Goal: Transaction & Acquisition: Download file/media

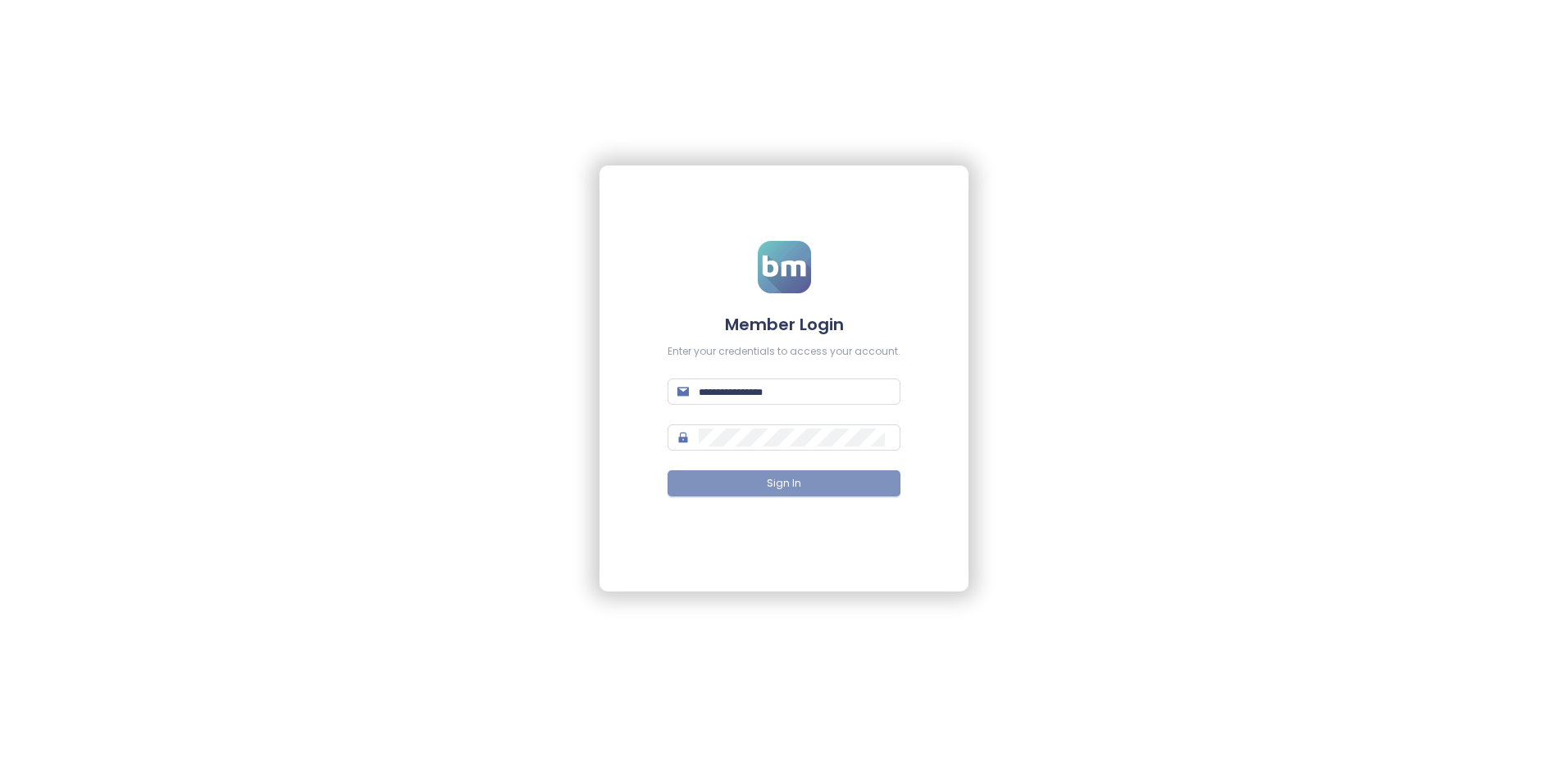
type input "**********"
click at [800, 478] on button "Sign In" at bounding box center [784, 484] width 233 height 26
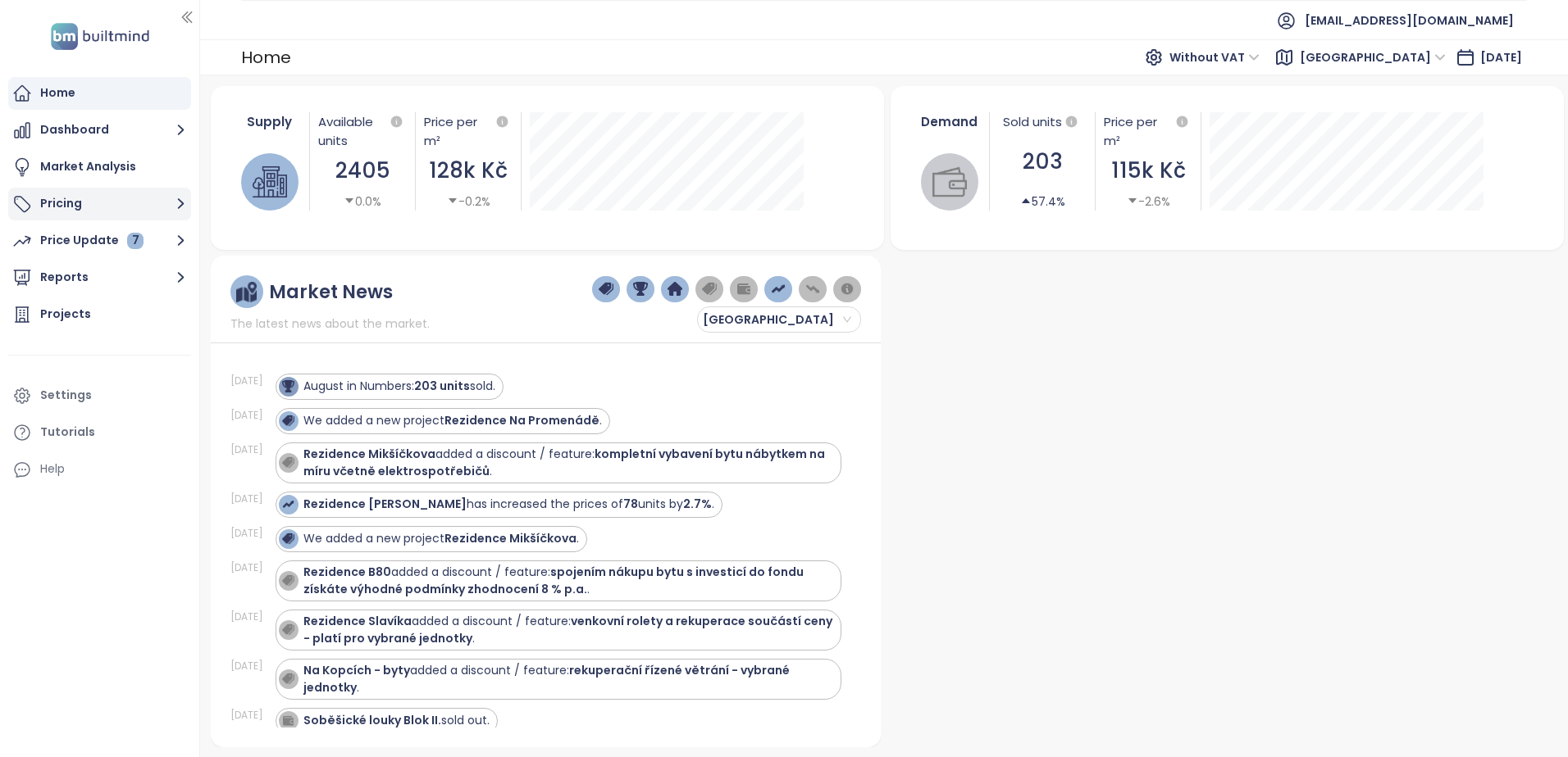
click at [96, 208] on button "Pricing" at bounding box center [100, 204] width 183 height 32
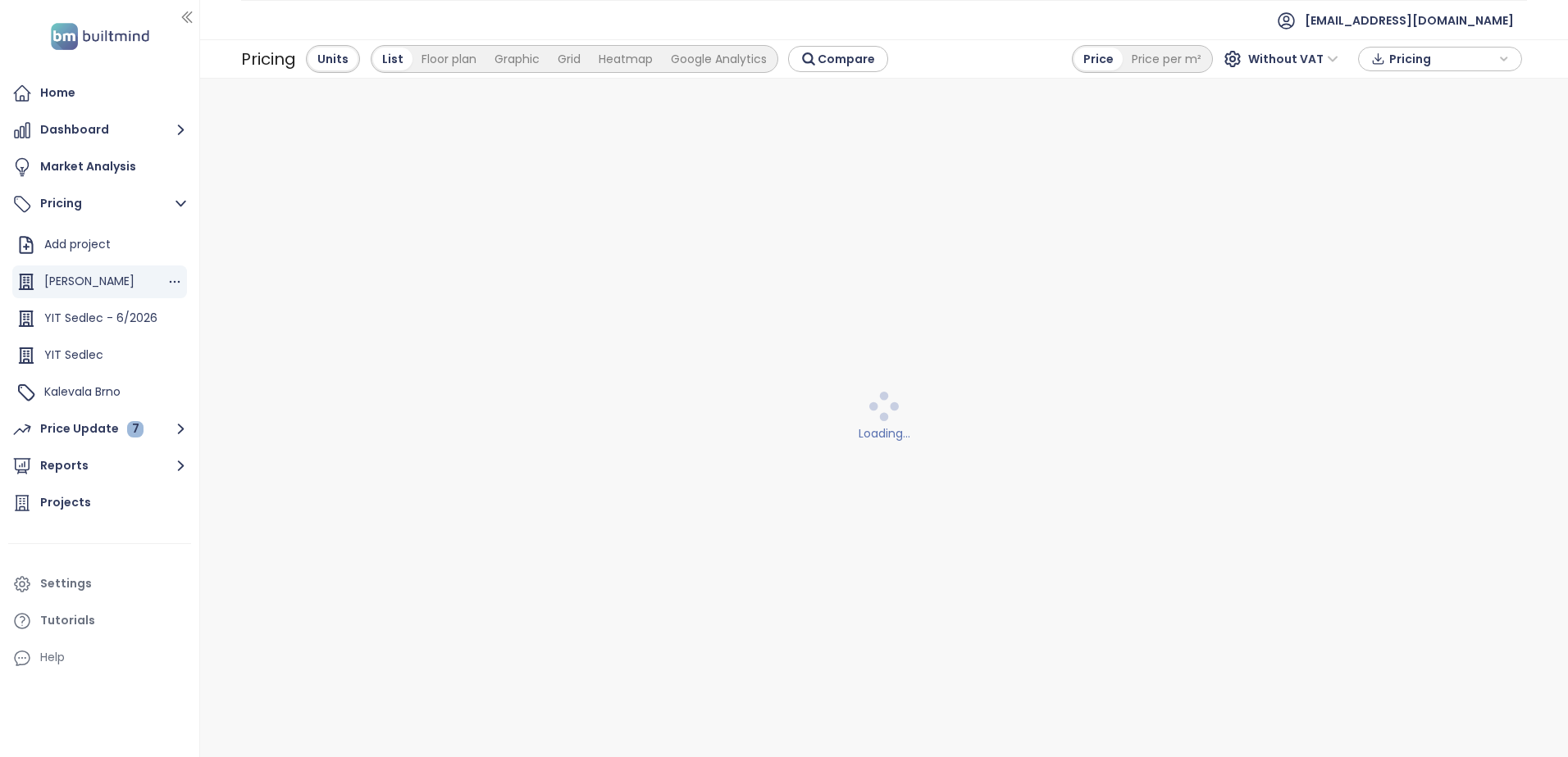
click at [99, 283] on span "[PERSON_NAME]" at bounding box center [90, 280] width 91 height 16
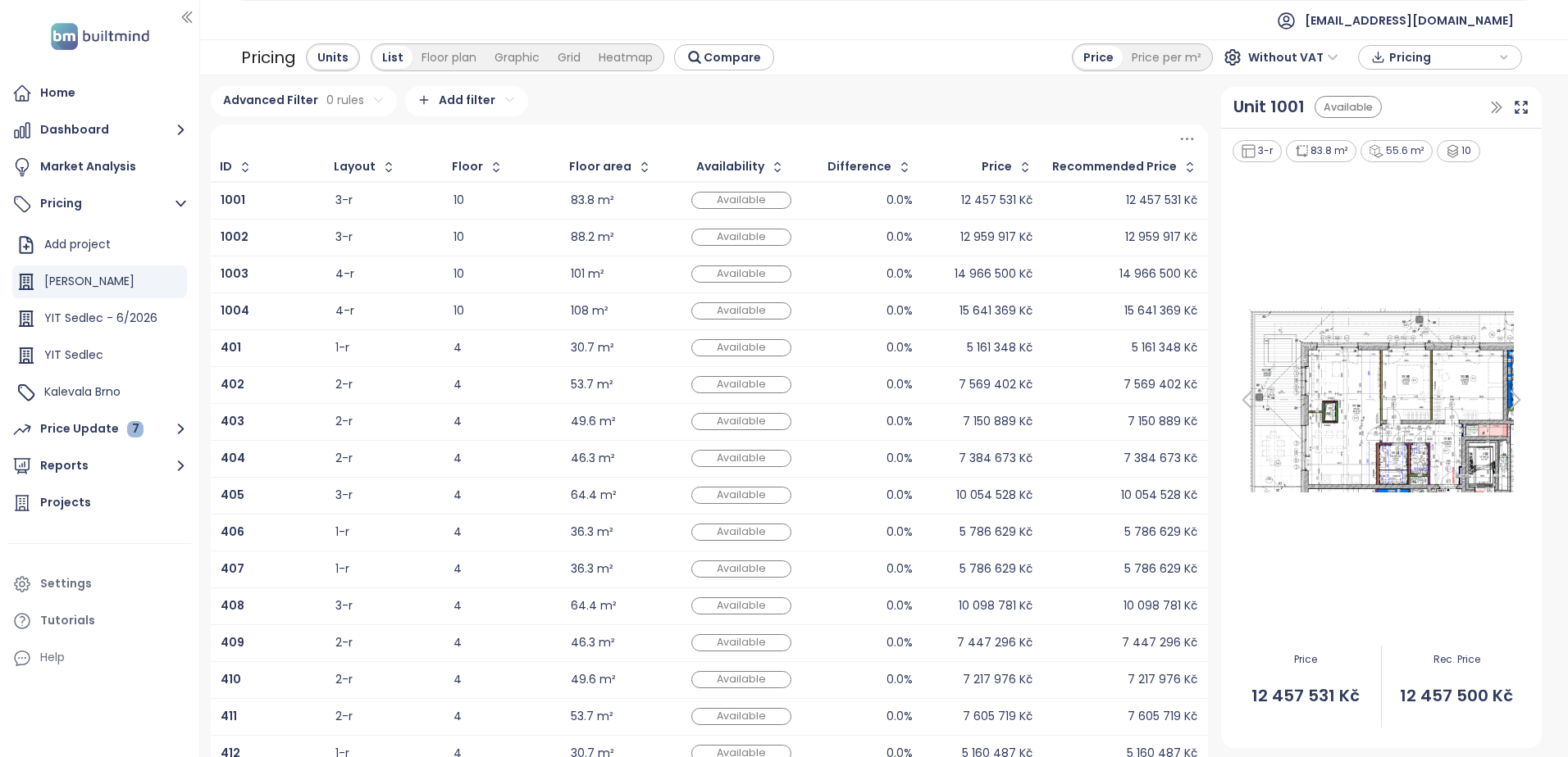
click at [1402, 56] on span "Pricing" at bounding box center [1442, 57] width 106 height 25
click at [1400, 142] on span "Download" at bounding box center [1423, 139] width 62 height 18
